Goal: Task Accomplishment & Management: Manage account settings

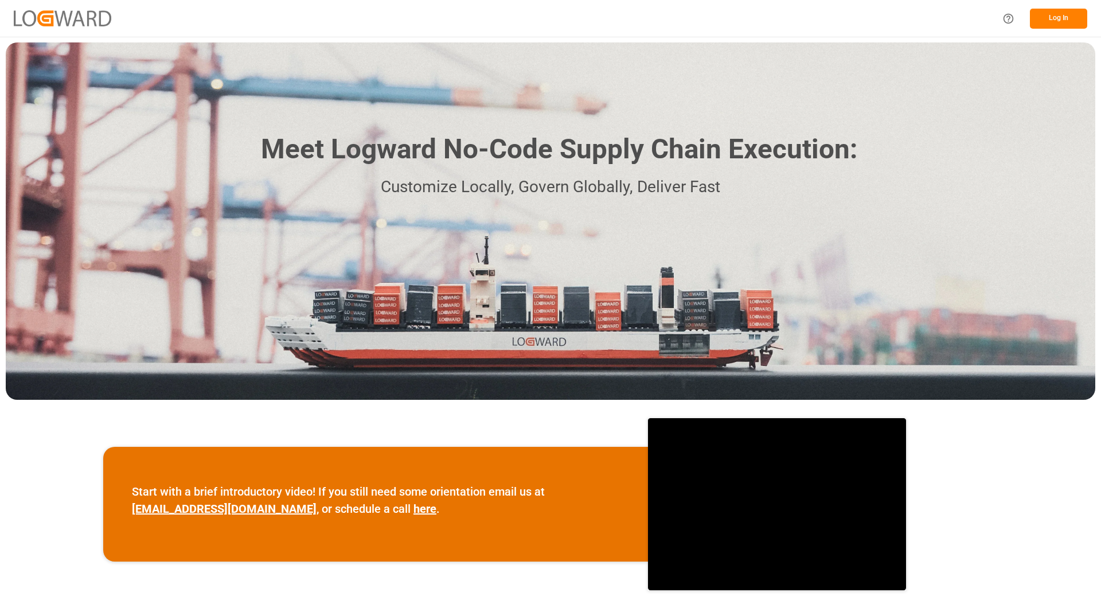
click at [1070, 23] on button "Log In" at bounding box center [1058, 19] width 57 height 20
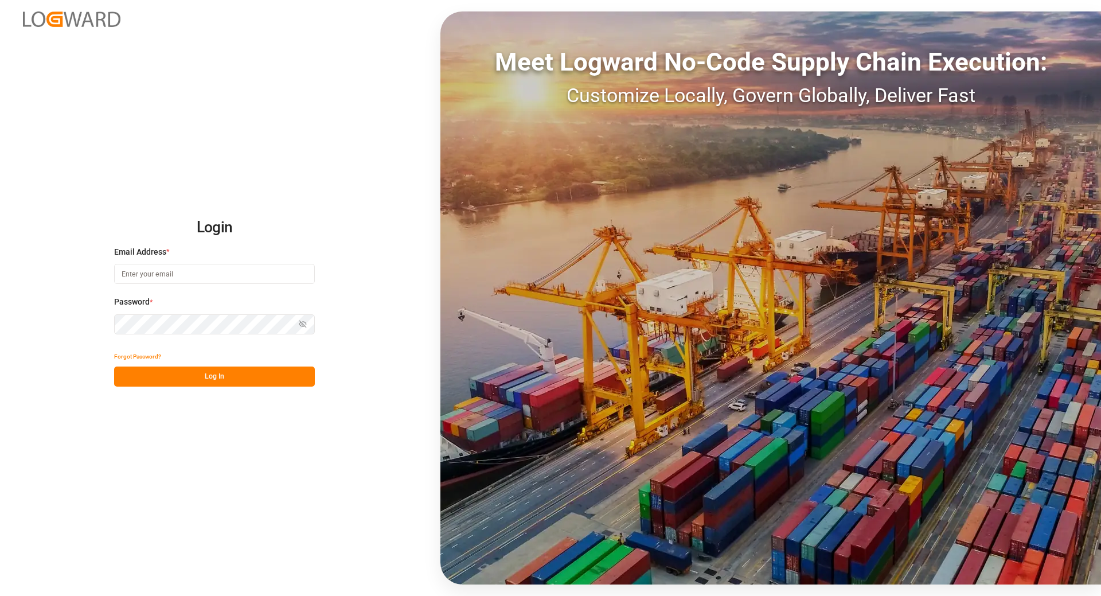
type input "[EMAIL_ADDRESS][DOMAIN_NAME]"
click at [153, 382] on button "Log In" at bounding box center [214, 376] width 201 height 20
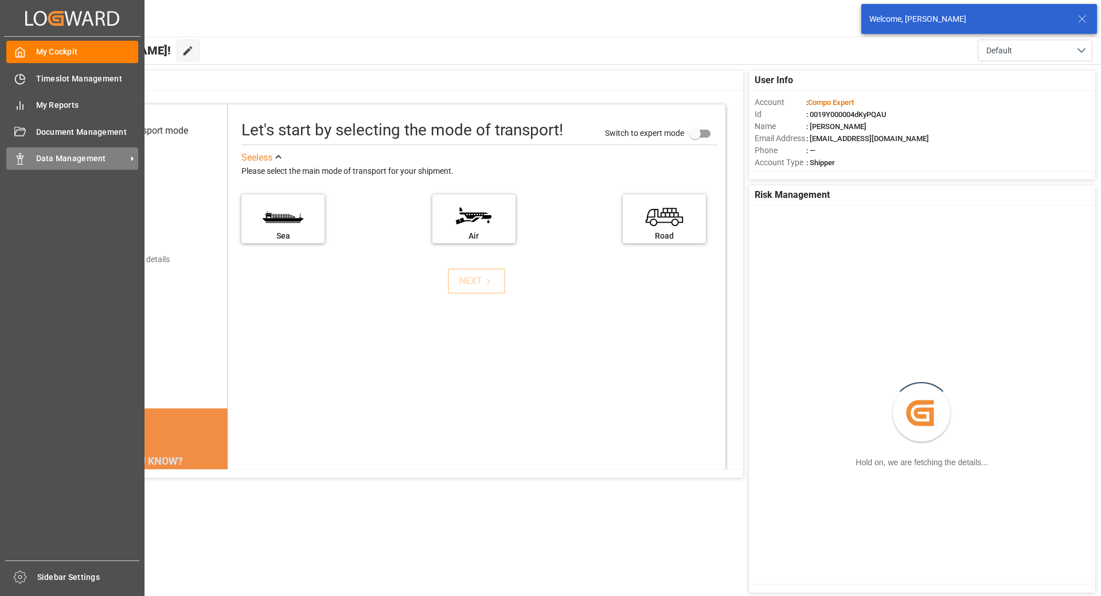
click at [17, 157] on polygon at bounding box center [18, 157] width 3 height 2
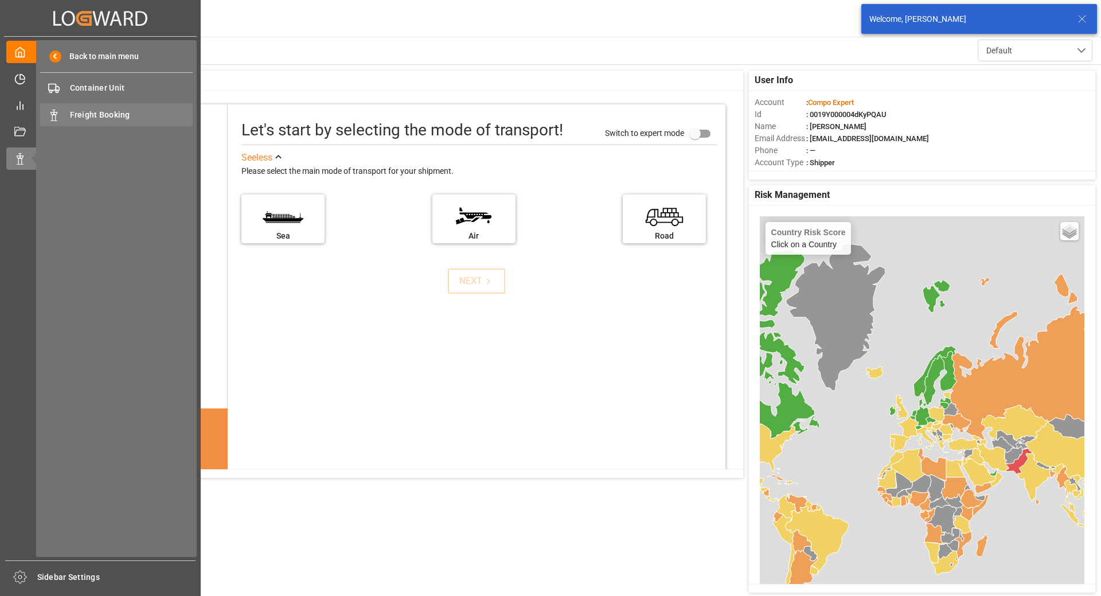
click at [95, 114] on span "Freight Booking" at bounding box center [131, 115] width 123 height 12
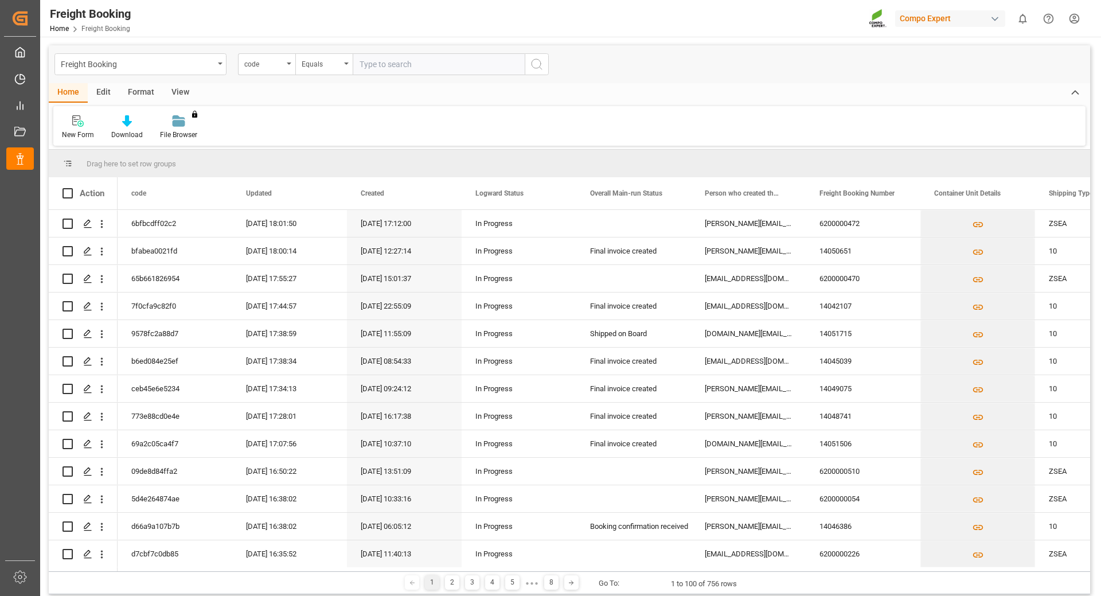
click at [291, 67] on div "code" at bounding box center [266, 64] width 57 height 22
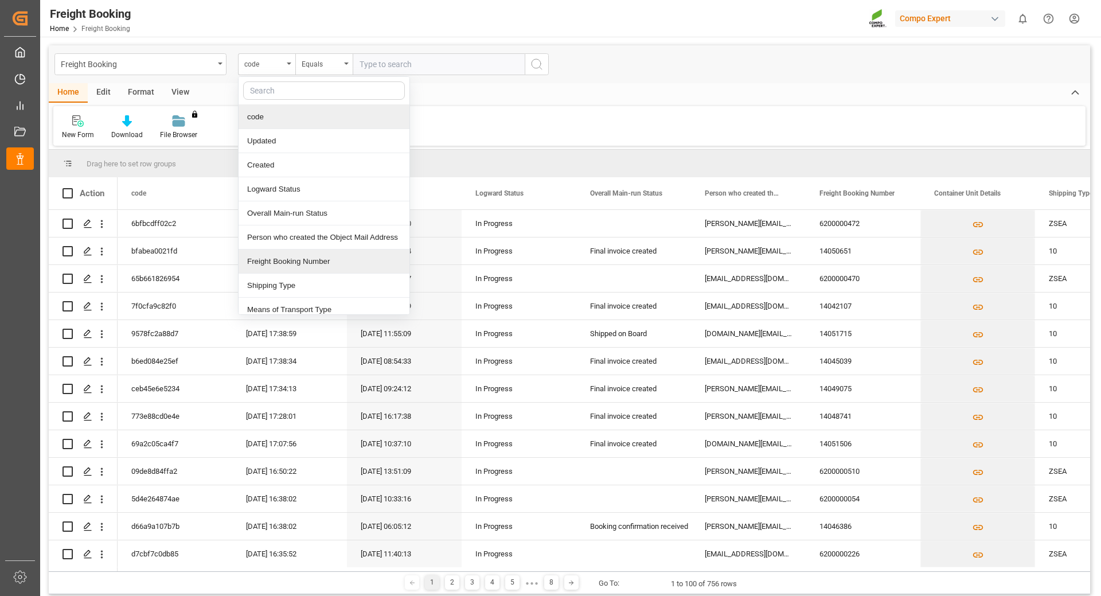
click at [278, 263] on div "Freight Booking Number" at bounding box center [324, 261] width 171 height 24
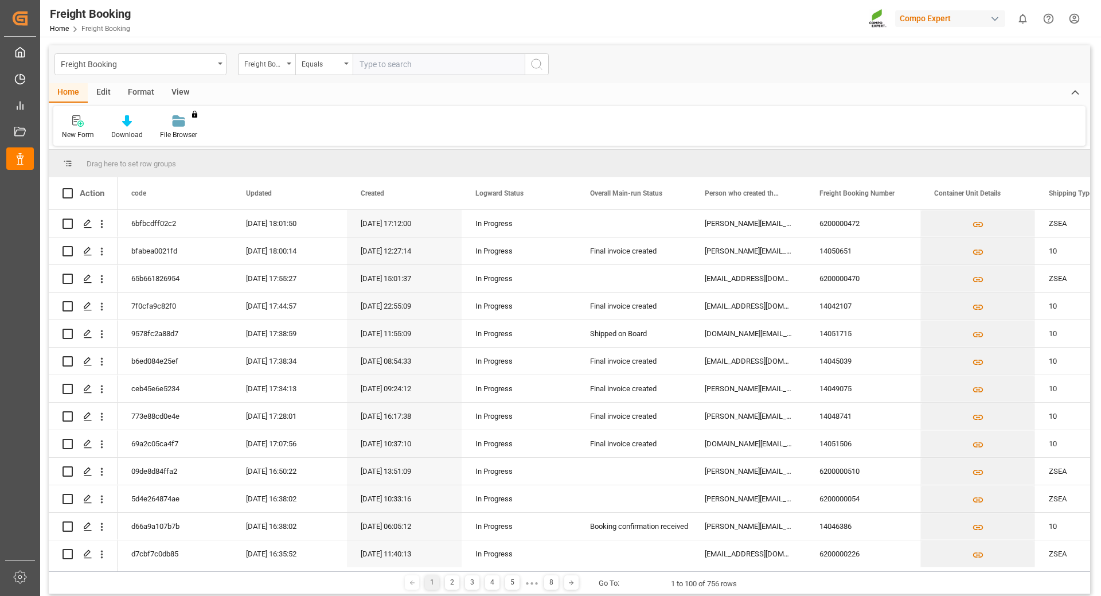
click at [383, 65] on input "text" at bounding box center [439, 64] width 172 height 22
type input "6200000502"
click at [532, 67] on icon "search button" at bounding box center [537, 64] width 14 height 14
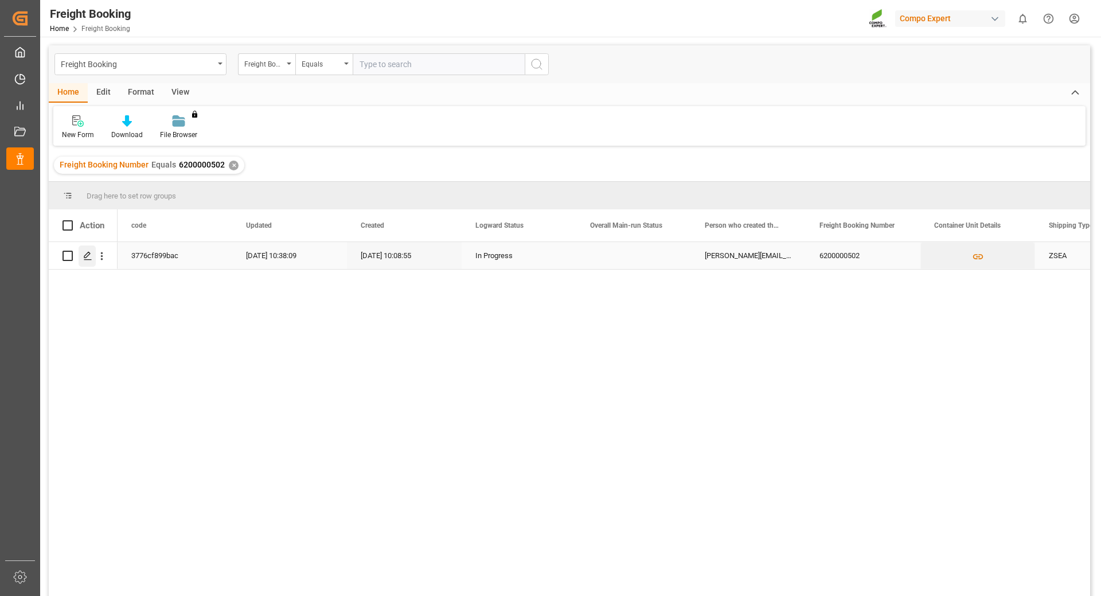
click at [84, 257] on icon "Press SPACE to select this row." at bounding box center [87, 255] width 9 height 9
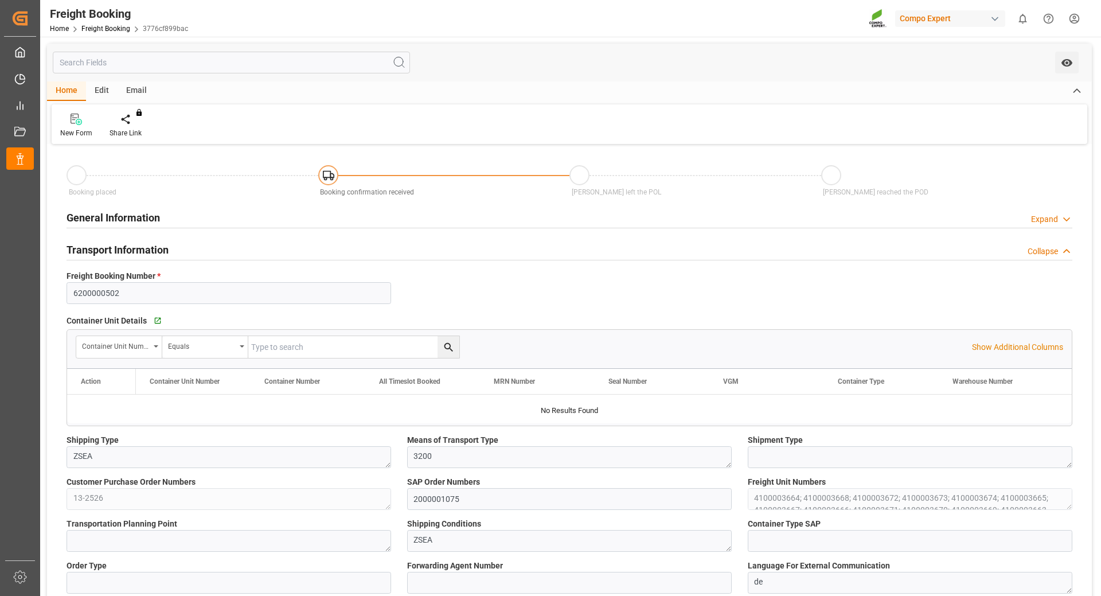
type input "6200000502"
type textarea "ZSEA"
type textarea "3200"
type textarea "13-2526"
type input "2000001075"
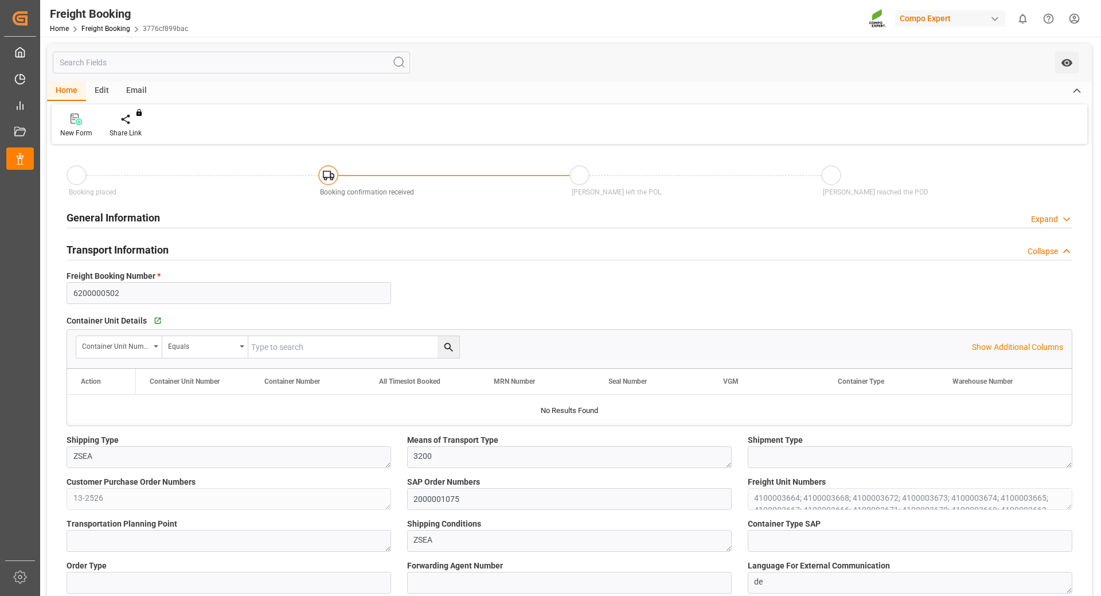
type textarea "4100003664; 4100003668; 4100003672; 4100003673; 4100003674; 4100003665; 4100003…"
type textarea "ZSEA"
type textarea "de"
type input "HLCU"
type input "20622286"
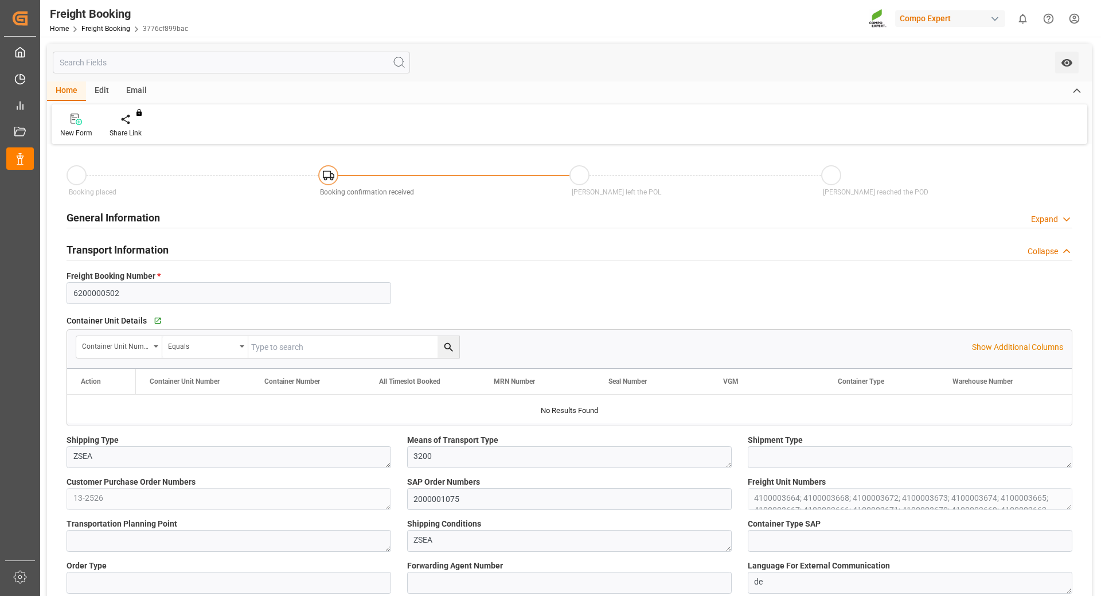
type input "MSC [GEOGRAPHIC_DATA]"
type input "[GEOGRAPHIC_DATA]"
type textarea "CIF"
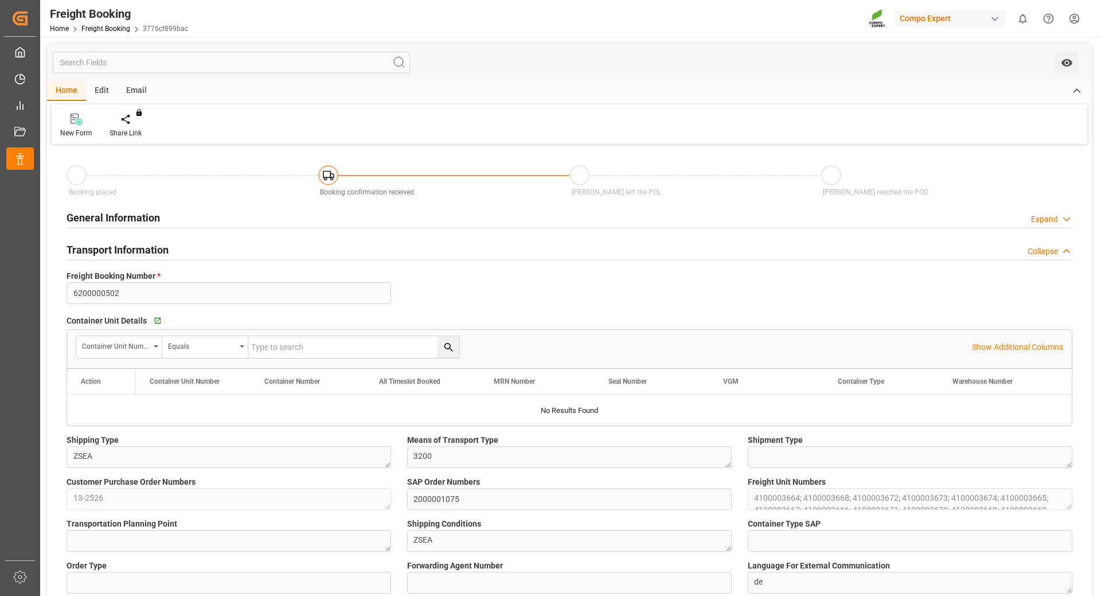
type textarea "SP_KREF"
type textarea "BLK CLASSIC [DATE]+3+TE BULK"
type textarea "2564002000"
type input "SP_KREF"
type input "Logistics Service Provider"
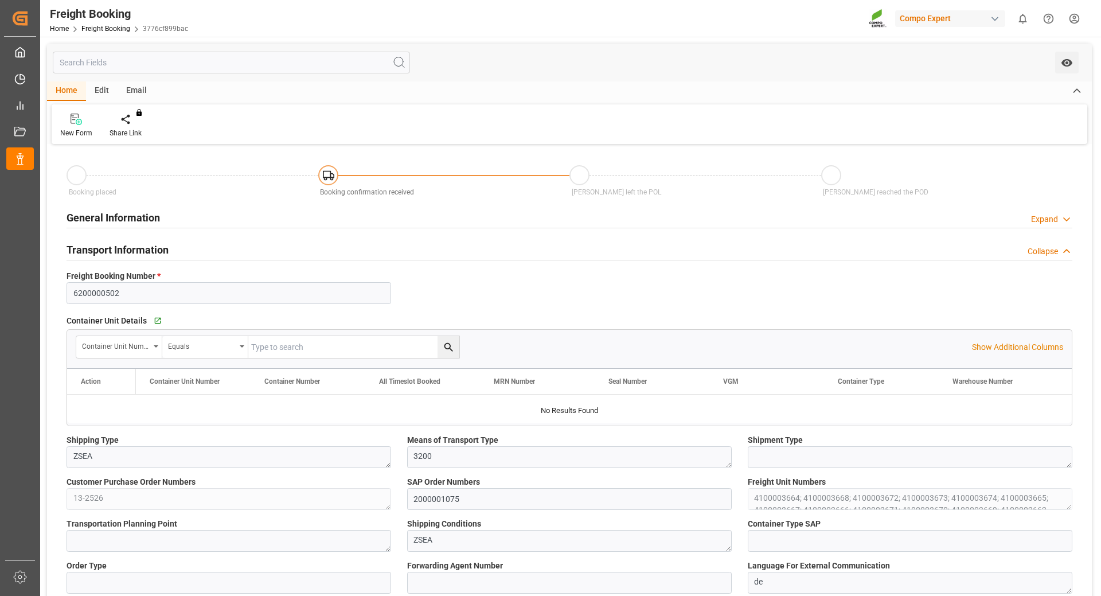
type input "Hapag [PERSON_NAME]"
type input "Hapag [PERSON_NAME] Aktiengesellschaft"
type input "9618305"
type input "BEANR"
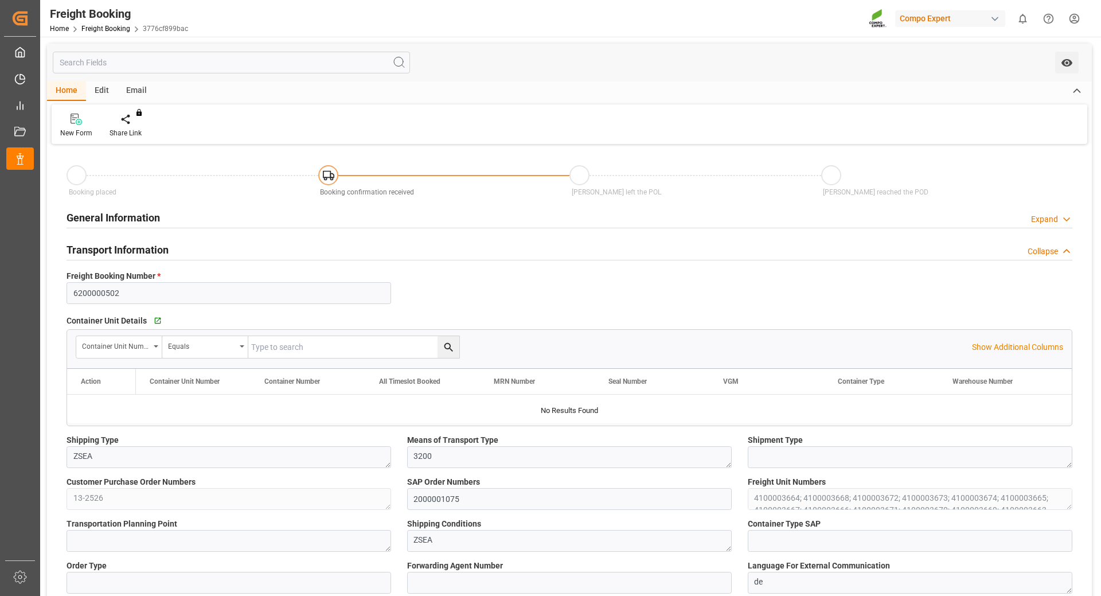
type input "UYMVD"
type input "0"
type input "715500"
type input "[DATE] 01:00"
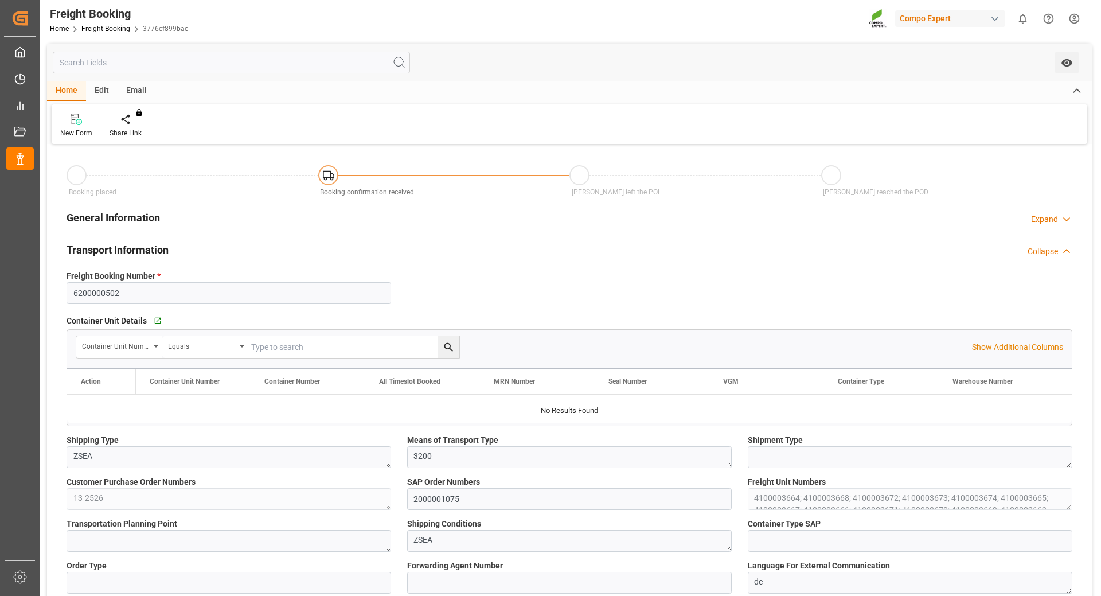
type input "[DATE] 01:00"
type input "[DATE] 20:00"
type input "[DATE] 10:00"
type input "[DATE] 10:08"
type input "[DATE] 16:42"
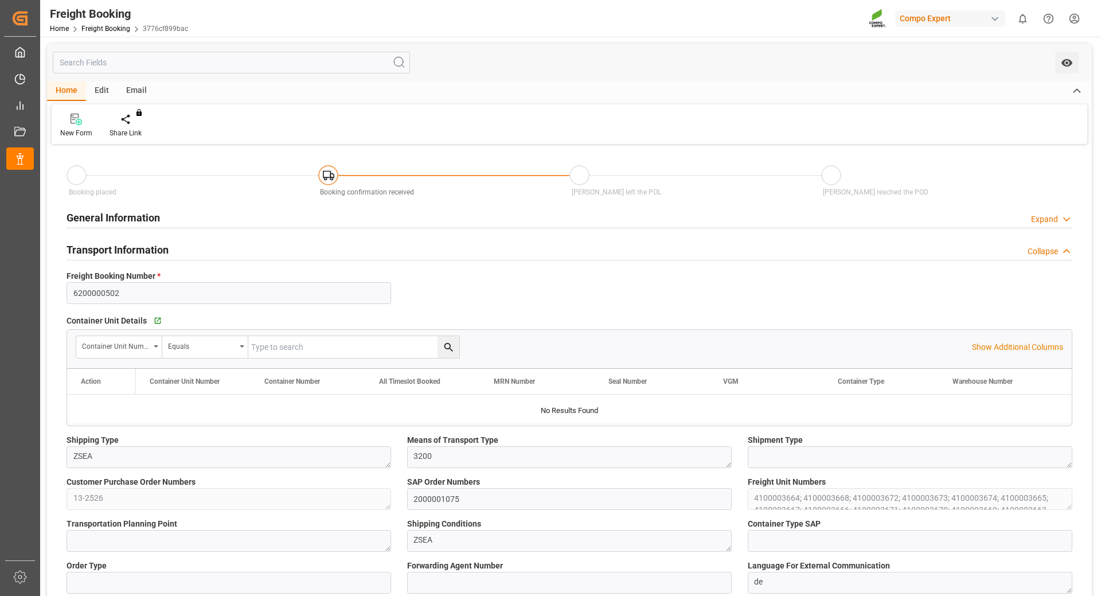
type input "[DATE] 16:42"
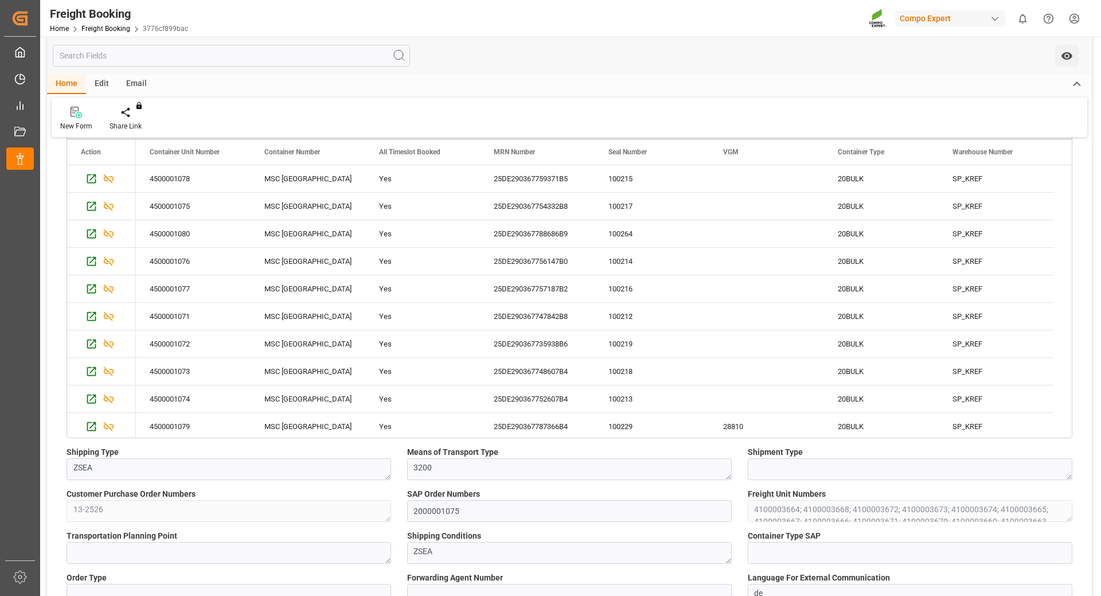
drag, startPoint x: 1067, startPoint y: 323, endPoint x: 1070, endPoint y: 398, distance: 74.6
click at [1070, 398] on div "Action Container Unit Number Container Number All Timeslot Booked" at bounding box center [569, 288] width 1005 height 298
drag, startPoint x: 1069, startPoint y: 380, endPoint x: 1070, endPoint y: 409, distance: 28.7
click at [1070, 408] on div "Action Container Unit Number Container Number All Timeslot Booked" at bounding box center [569, 288] width 1005 height 298
